Goal: Download file/media

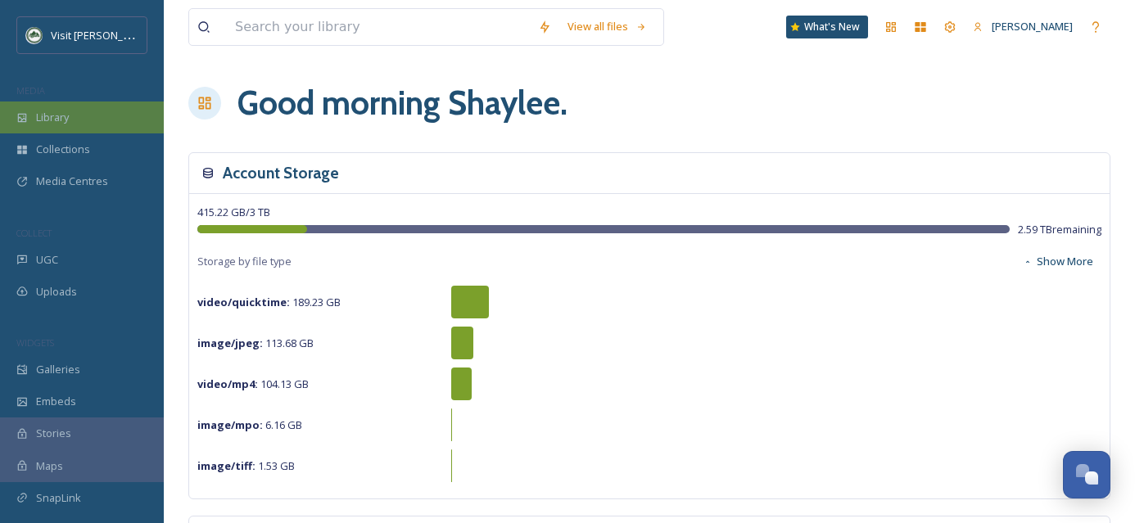
click at [73, 117] on div "Library" at bounding box center [82, 118] width 164 height 32
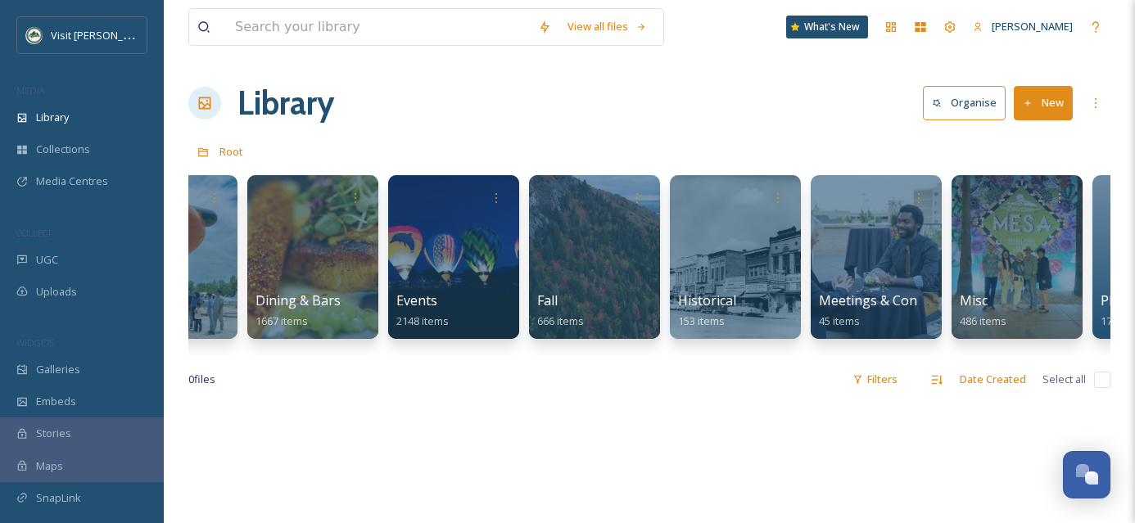
scroll to position [0, 1050]
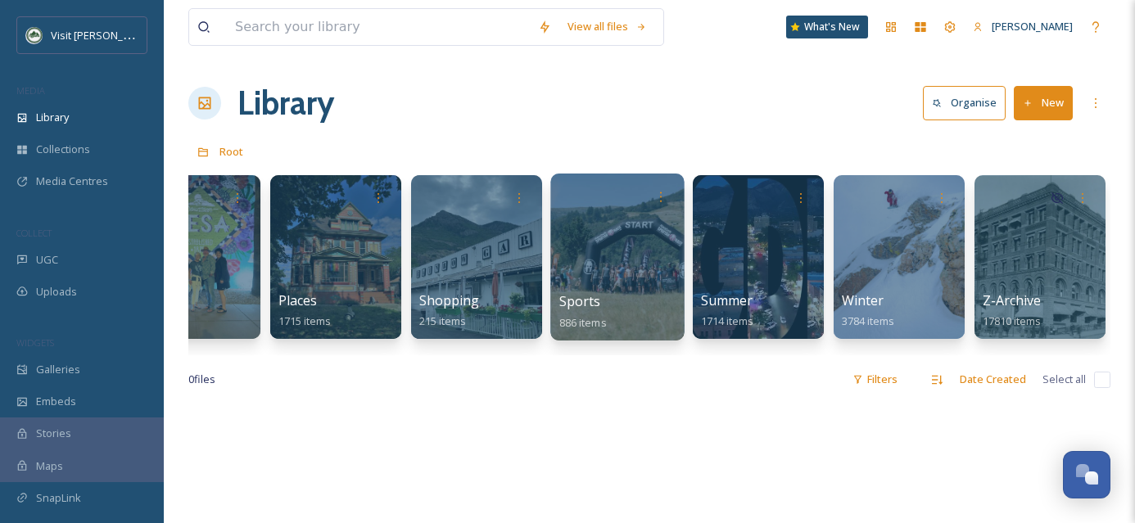
click at [641, 265] on div at bounding box center [617, 257] width 134 height 167
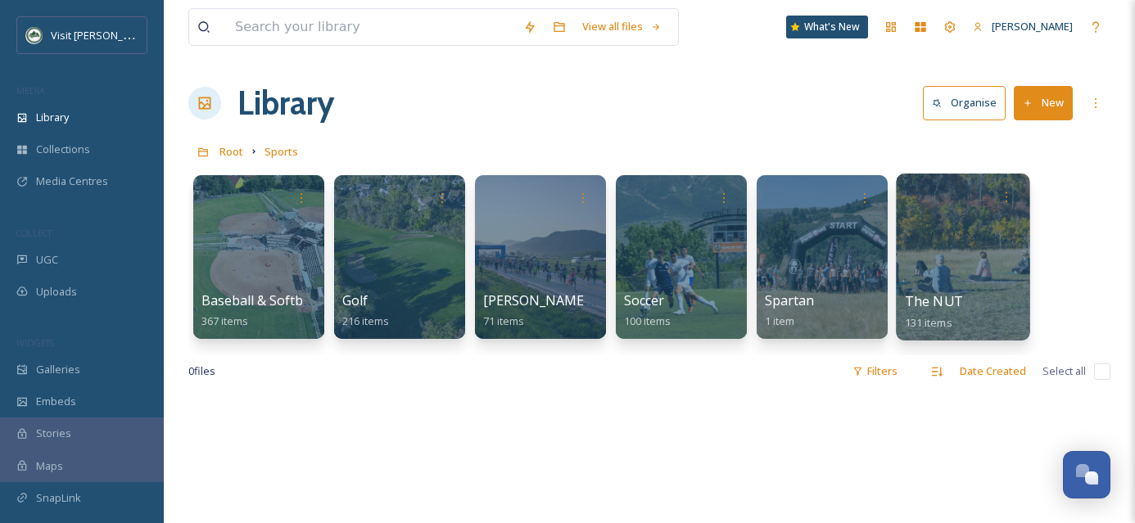
click at [951, 270] on div at bounding box center [963, 257] width 134 height 167
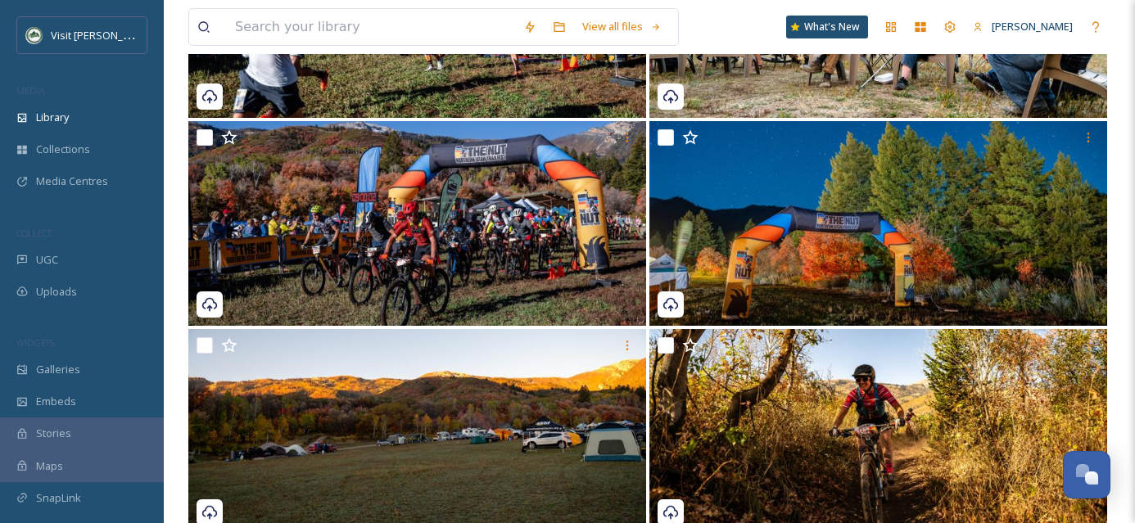
scroll to position [1153, 0]
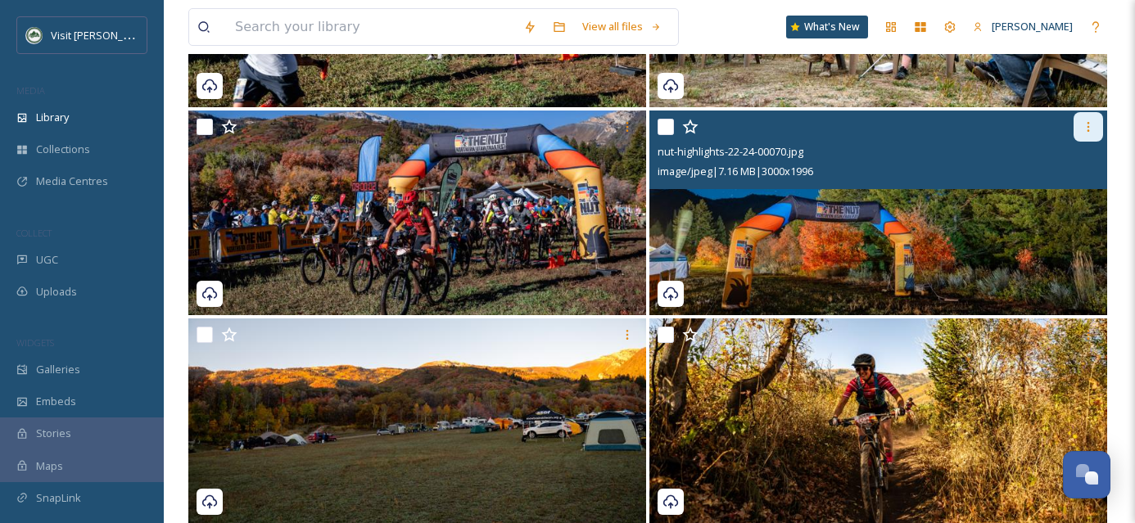
click at [1082, 123] on icon at bounding box center [1088, 126] width 13 height 13
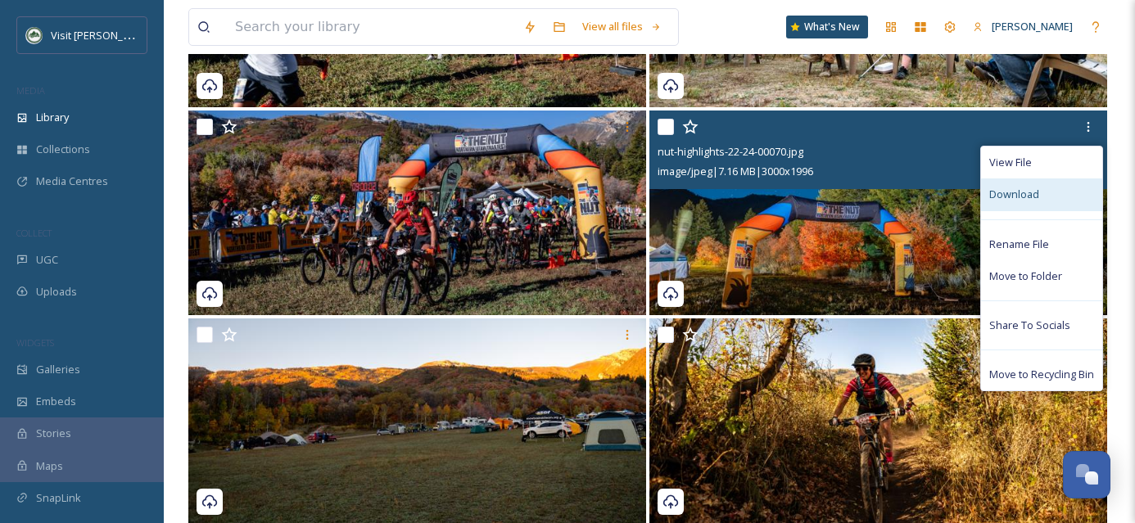
click at [1017, 189] on span "Download" at bounding box center [1015, 195] width 50 height 16
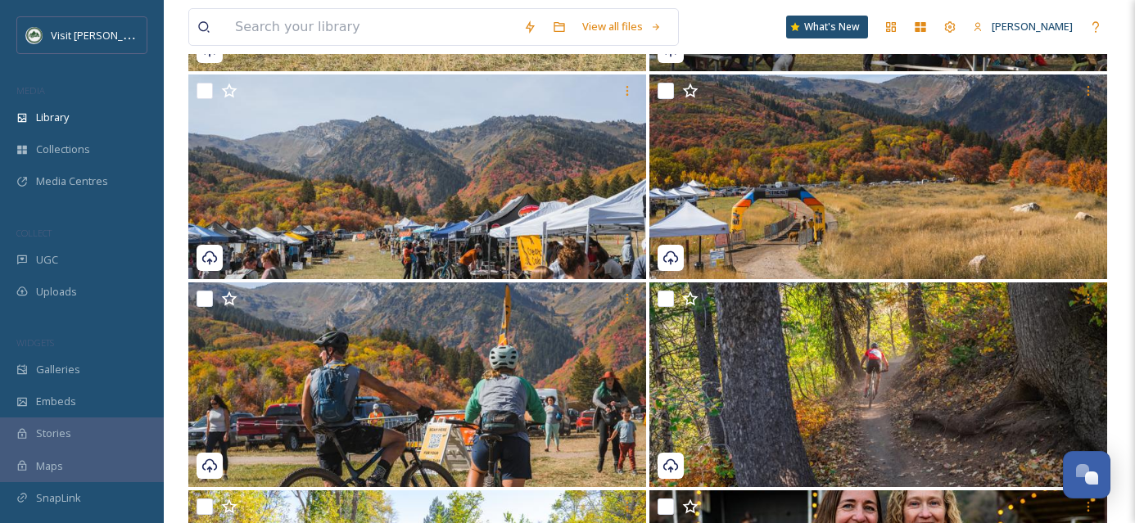
scroll to position [0, 0]
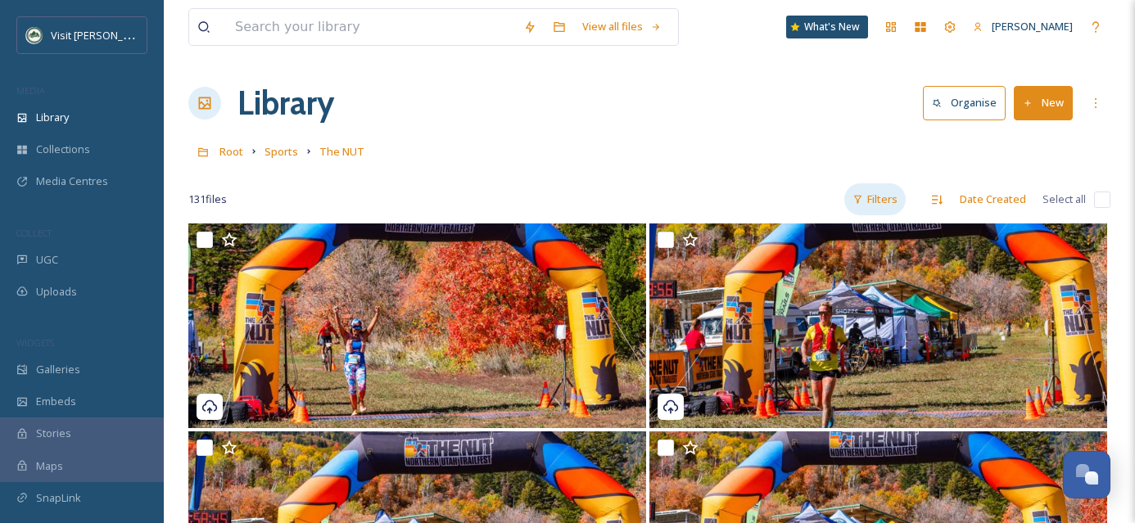
click at [876, 206] on div "Filters" at bounding box center [875, 199] width 61 height 32
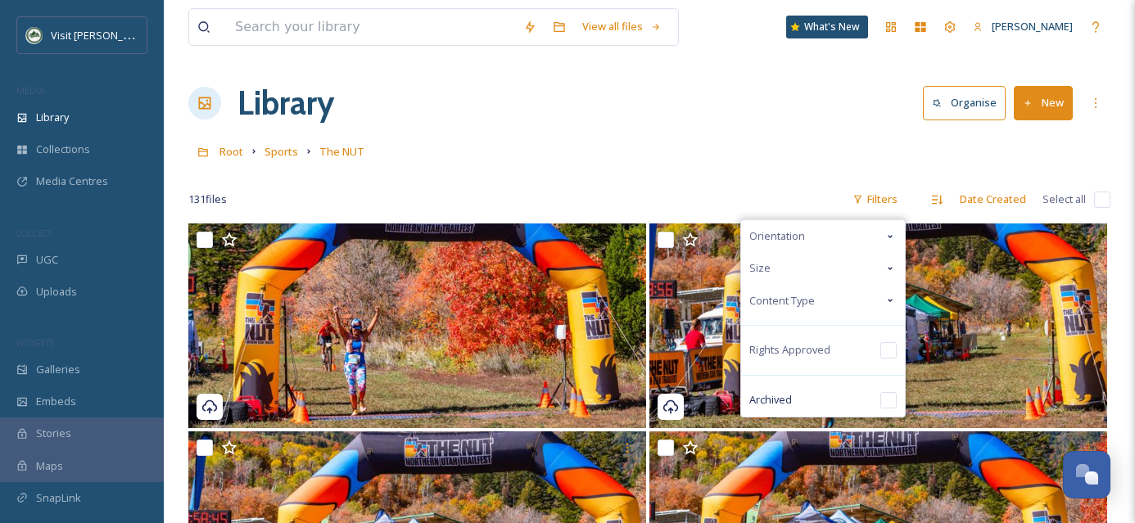
click at [884, 241] on div "Orientation" at bounding box center [823, 236] width 164 height 32
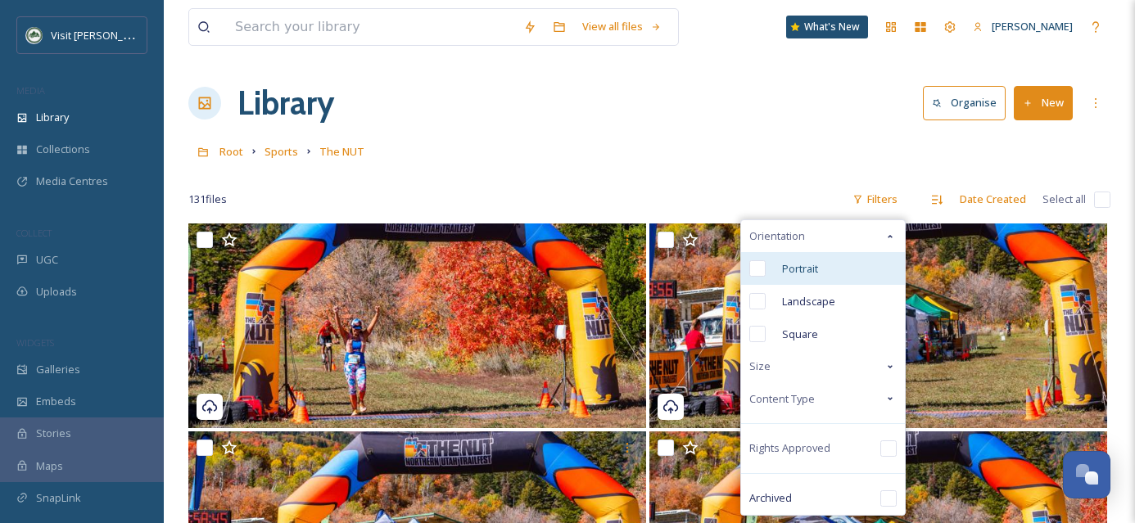
click at [764, 268] on input "checkbox" at bounding box center [758, 268] width 16 height 16
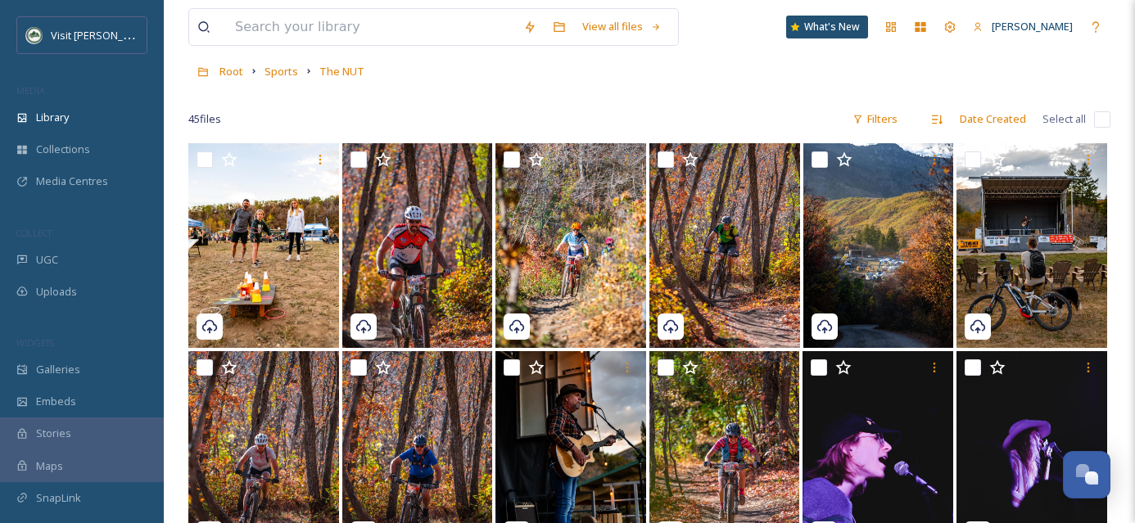
scroll to position [79, 0]
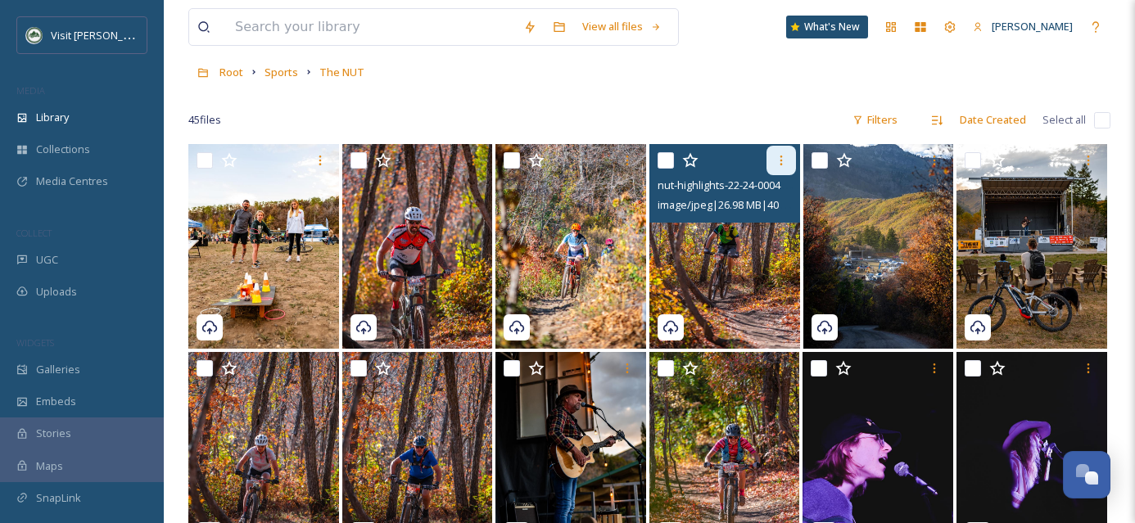
click at [785, 157] on icon at bounding box center [781, 160] width 13 height 13
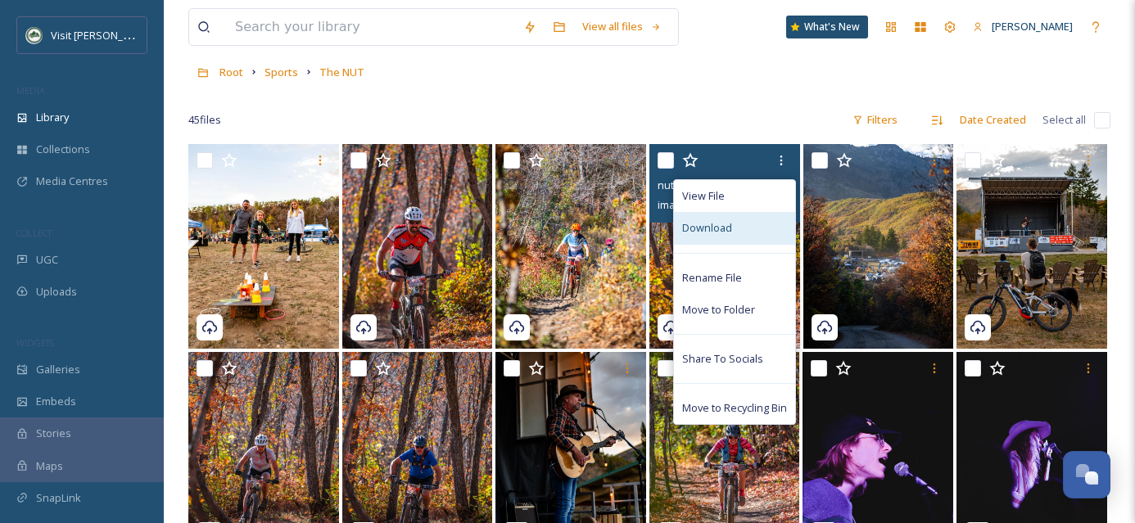
click at [760, 220] on div "Download" at bounding box center [734, 228] width 121 height 32
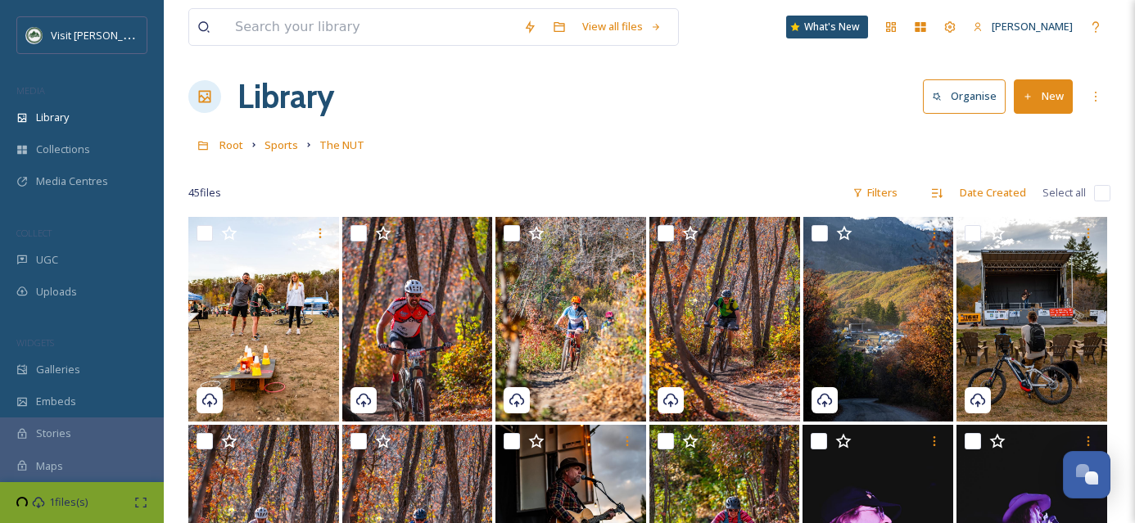
scroll to position [0, 0]
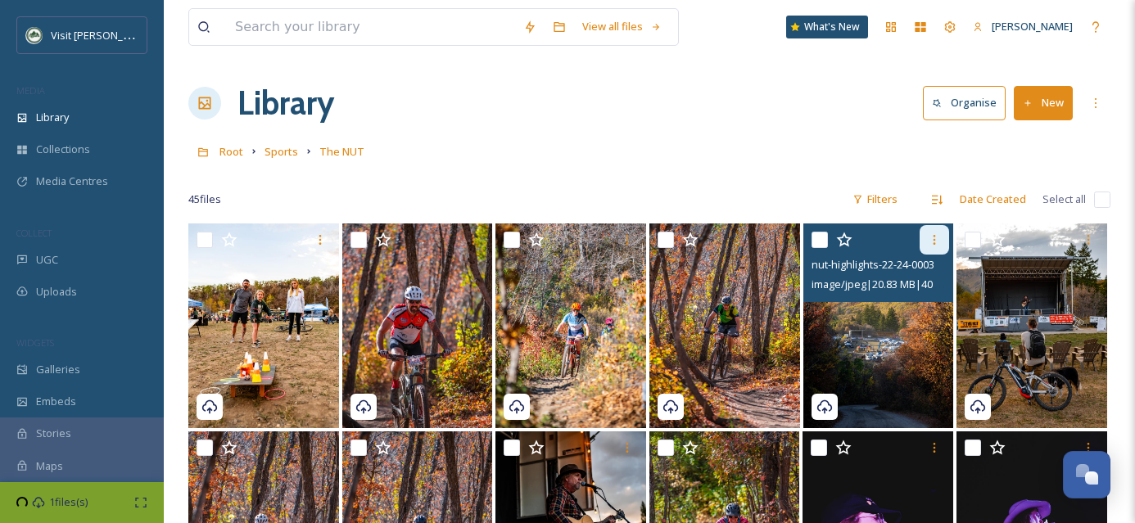
click at [933, 243] on icon at bounding box center [934, 239] width 13 height 13
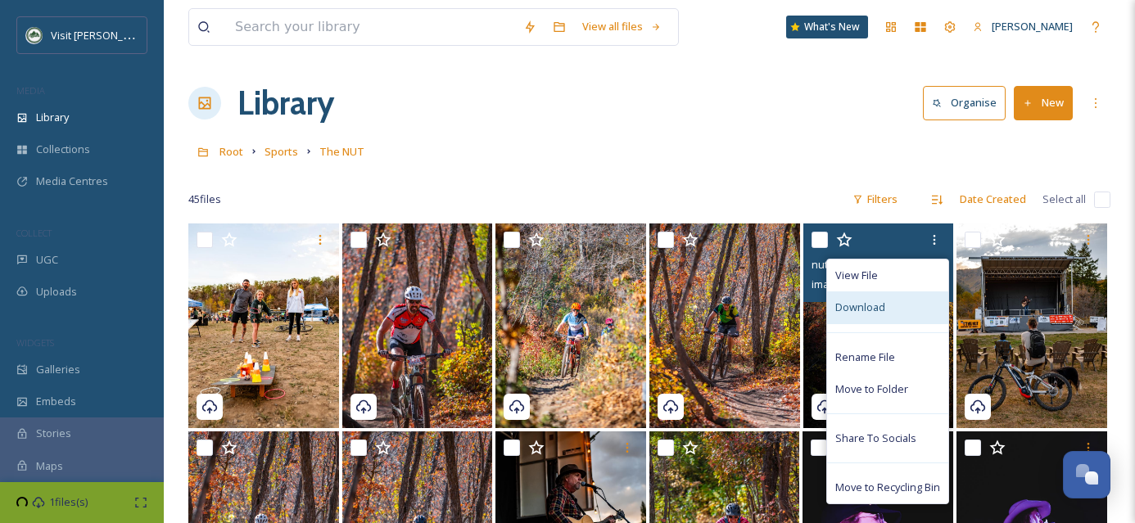
click at [904, 310] on div "Download" at bounding box center [887, 308] width 121 height 32
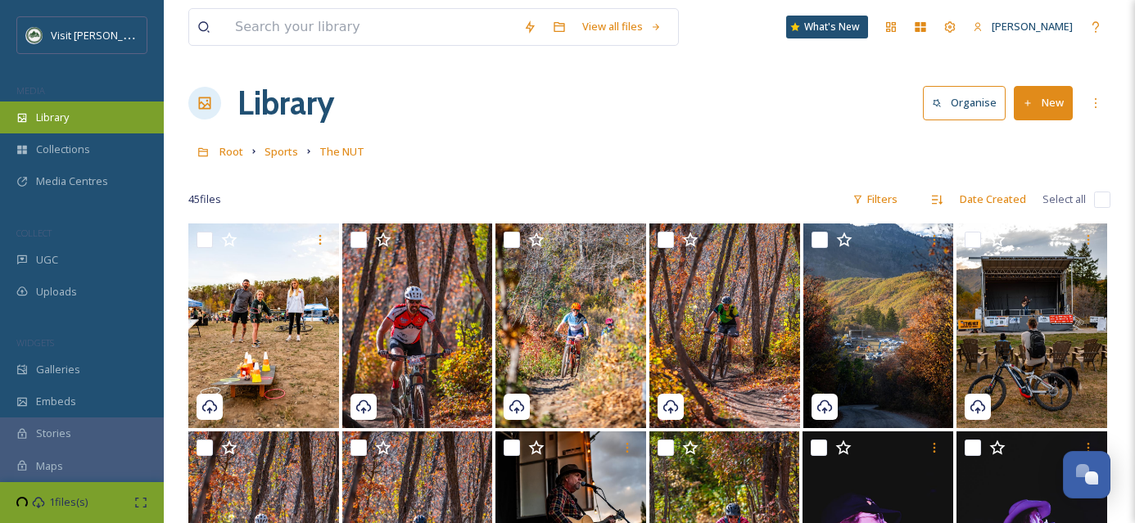
click at [62, 110] on span "Library" at bounding box center [52, 118] width 33 height 16
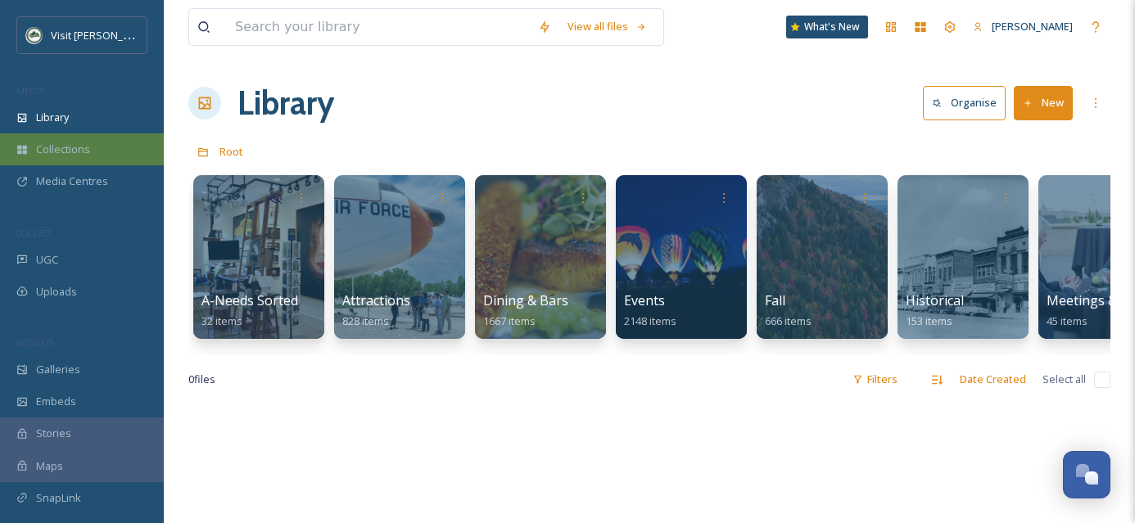
click at [66, 147] on span "Collections" at bounding box center [63, 150] width 54 height 16
